Goal: Task Accomplishment & Management: Use online tool/utility

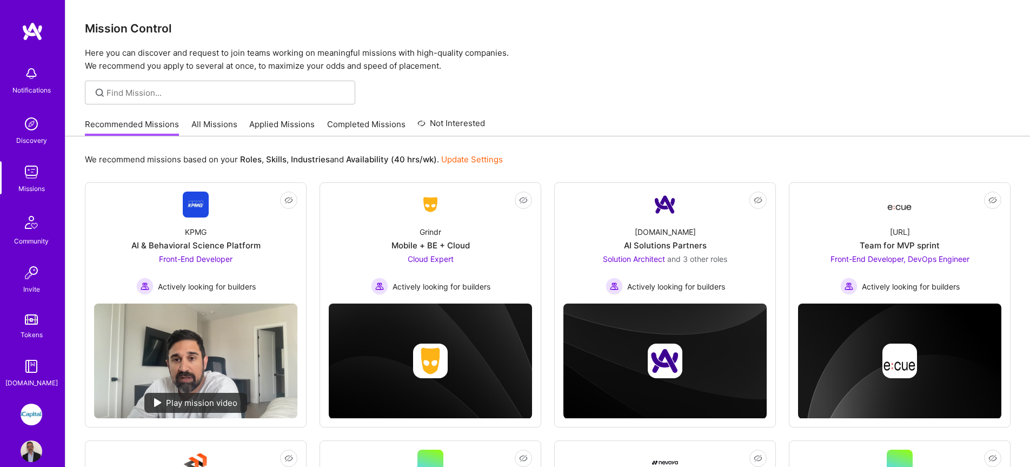
click at [213, 132] on link "All Missions" at bounding box center [214, 127] width 46 height 18
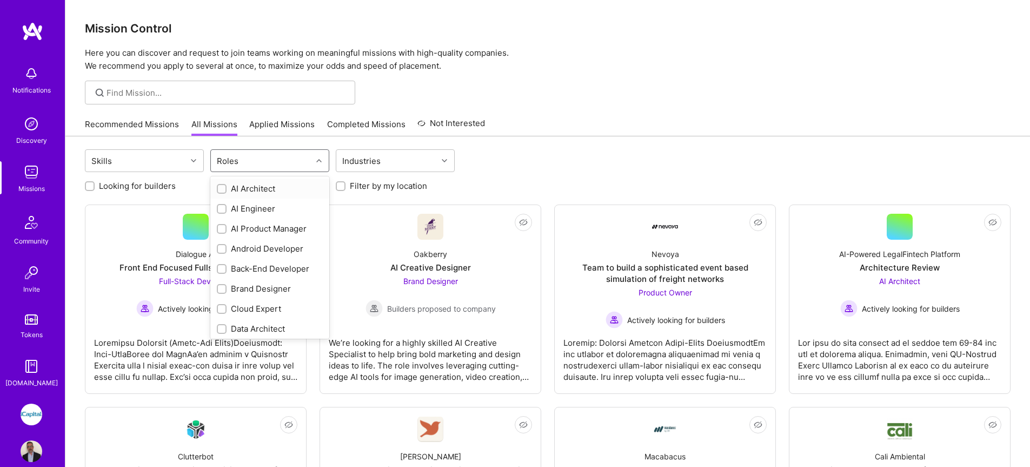
click at [252, 159] on div "Roles" at bounding box center [261, 161] width 101 height 22
click at [267, 249] on div "QA Engineer" at bounding box center [270, 248] width 106 height 11
checkbox input "true"
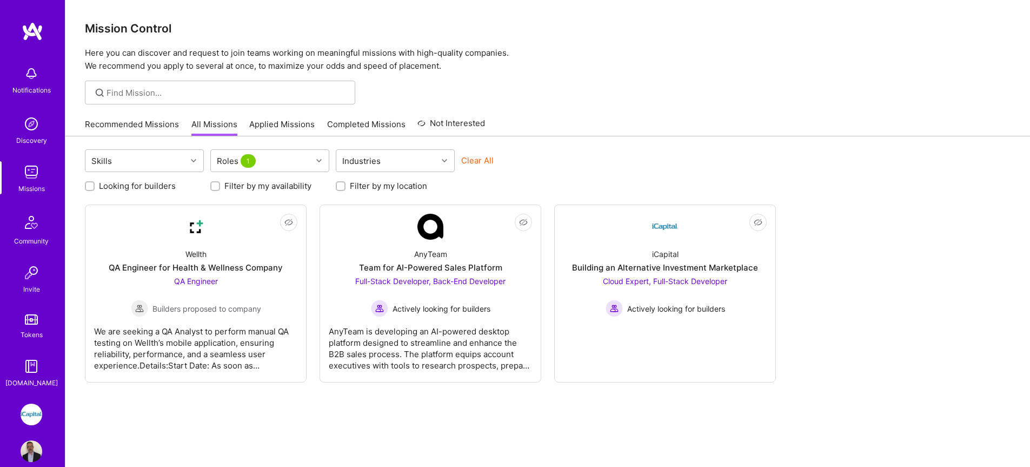
click at [297, 127] on link "Applied Missions" at bounding box center [281, 127] width 65 height 18
